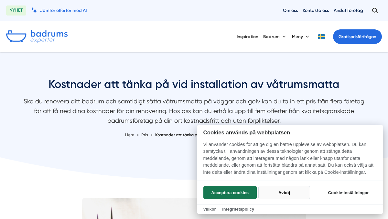
click at [292, 197] on button "Avböj" at bounding box center [283, 193] width 51 height 14
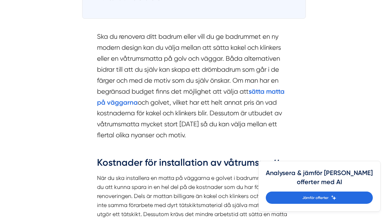
scroll to position [532, 0]
click at [205, 60] on section "Ska du renovera ditt badrum eller vill du ge badrummet en ny modern design kan …" at bounding box center [194, 87] width 194 height 113
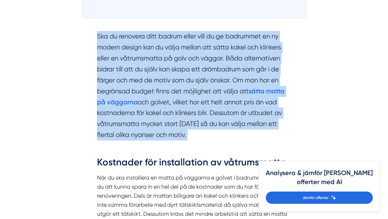
click at [205, 60] on section "Ska du renovera ditt badrum eller vill du ge badrummet en ny modern design kan …" at bounding box center [194, 87] width 194 height 113
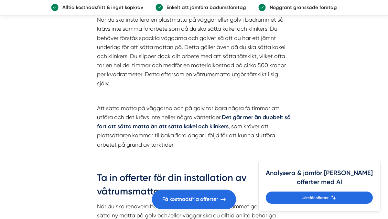
scroll to position [976, 0]
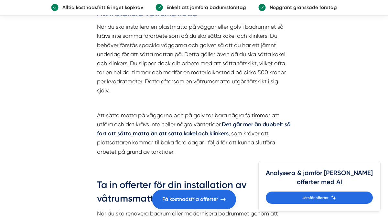
click at [217, 71] on p "När du ska installera en plastmatta på väggar eller golv i badrummet så krävs i…" at bounding box center [194, 58] width 194 height 73
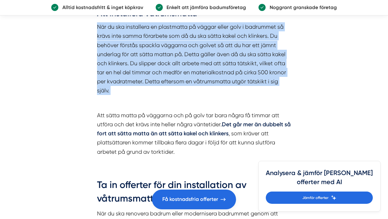
click at [217, 71] on p "När du ska installera en plastmatta på väggar eller golv i badrummet så krävs i…" at bounding box center [194, 58] width 194 height 73
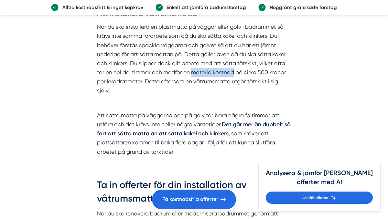
click at [217, 71] on p "När du ska installera en plastmatta på väggar eller golv i badrummet så krävs i…" at bounding box center [194, 58] width 194 height 73
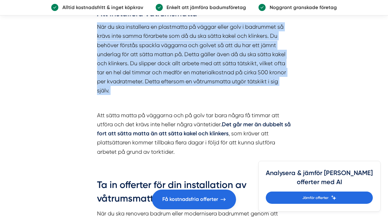
click at [217, 71] on p "När du ska installera en plastmatta på väggar eller golv i badrummet så krävs i…" at bounding box center [194, 58] width 194 height 73
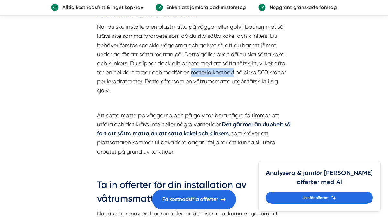
click at [217, 71] on p "När du ska installera en plastmatta på väggar eller golv i badrummet så krävs i…" at bounding box center [194, 58] width 194 height 73
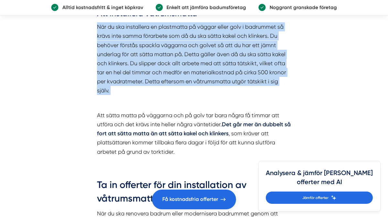
click at [217, 71] on p "När du ska installera en plastmatta på väggar eller golv i badrummet så krävs i…" at bounding box center [194, 58] width 194 height 73
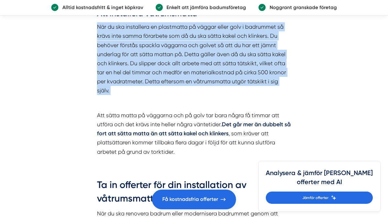
click at [217, 71] on p "När du ska installera en plastmatta på väggar eller golv i badrummet så krävs i…" at bounding box center [194, 58] width 194 height 73
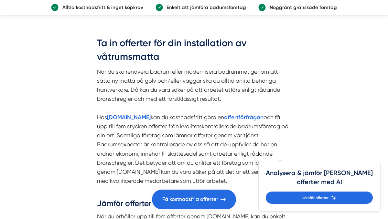
scroll to position [1119, 0]
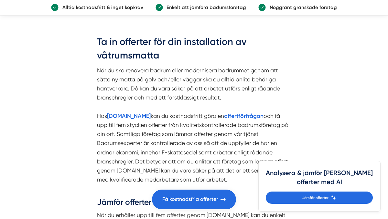
click at [208, 87] on p "När du ska renovera badrum eller modernisera badrummet genom att sätta ny matta…" at bounding box center [194, 130] width 194 height 128
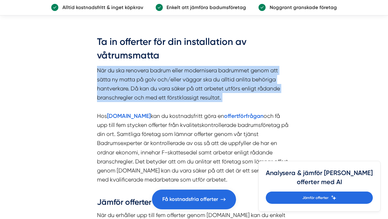
click at [208, 87] on p "När du ska renovera badrum eller modernisera badrummet genom att sätta ny matta…" at bounding box center [194, 130] width 194 height 128
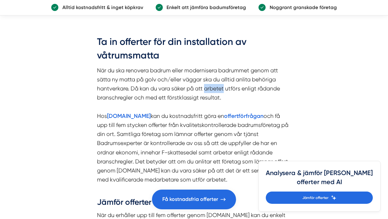
click at [208, 87] on p "När du ska renovera badrum eller modernisera badrummet genom att sätta ny matta…" at bounding box center [194, 130] width 194 height 128
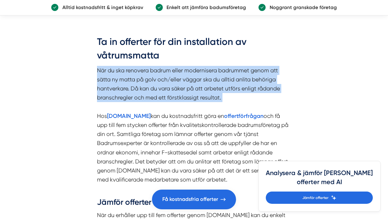
click at [208, 87] on p "När du ska renovera badrum eller modernisera badrummet genom att sätta ny matta…" at bounding box center [194, 130] width 194 height 128
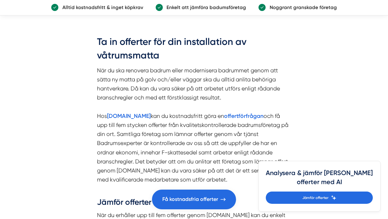
click at [201, 120] on p "När du ska renovera badrum eller modernisera badrummet genom att sätta ny matta…" at bounding box center [194, 130] width 194 height 128
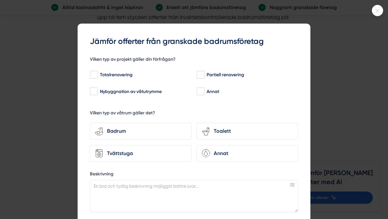
scroll to position [2, 0]
